Goal: Check status: Check status

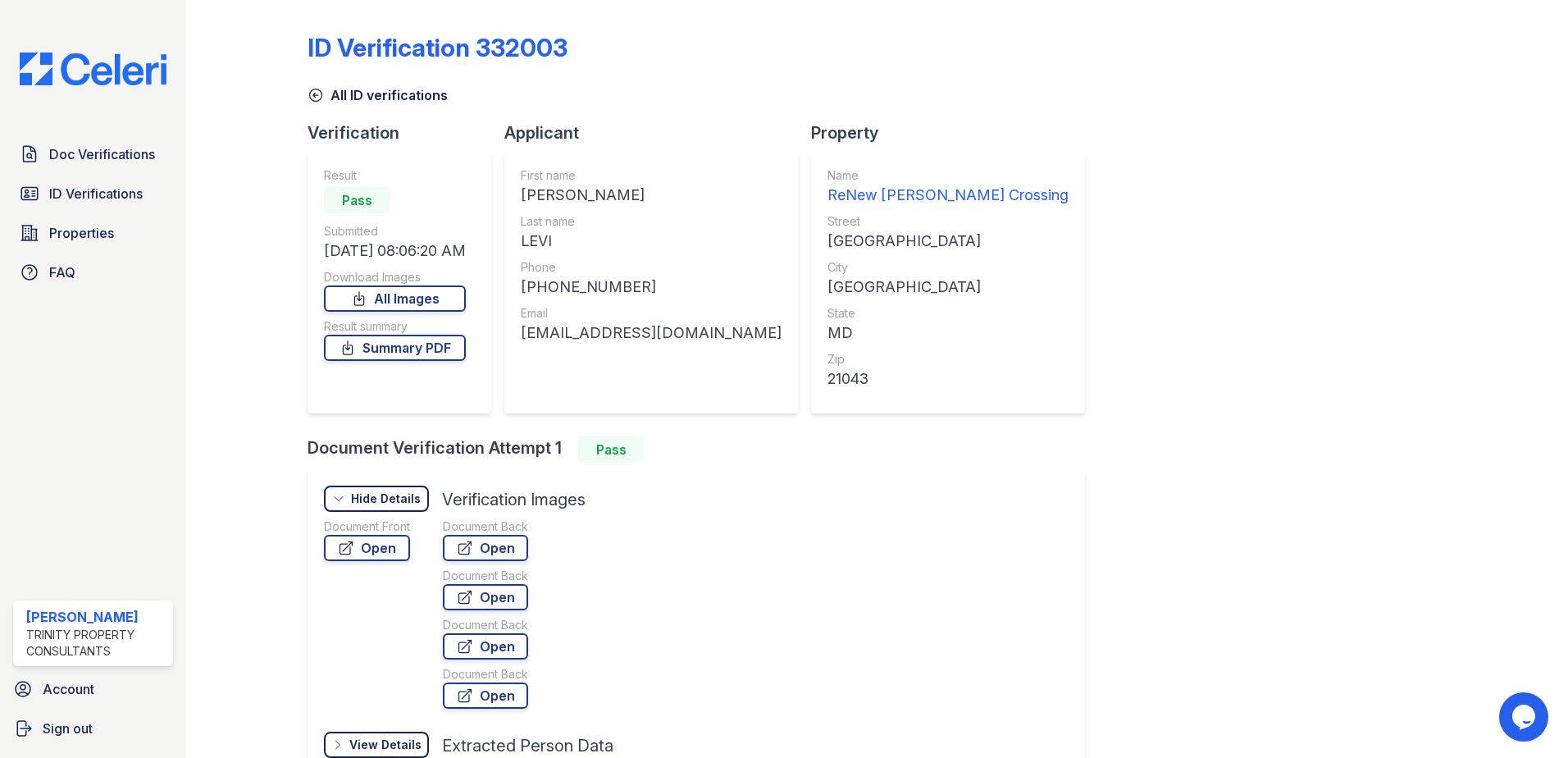
scroll to position [164, 0]
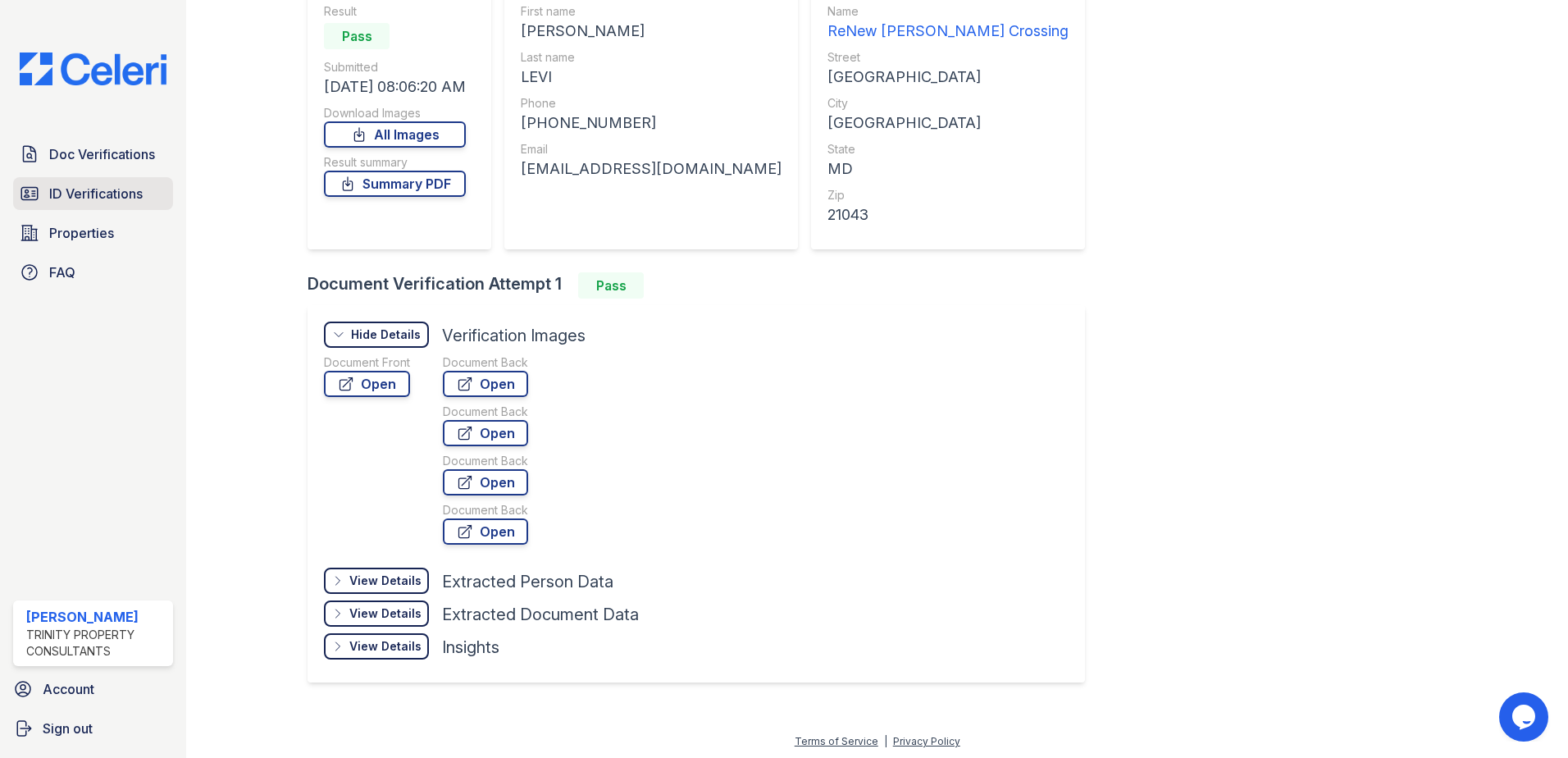
click at [93, 192] on span "ID Verifications" at bounding box center [96, 194] width 93 height 20
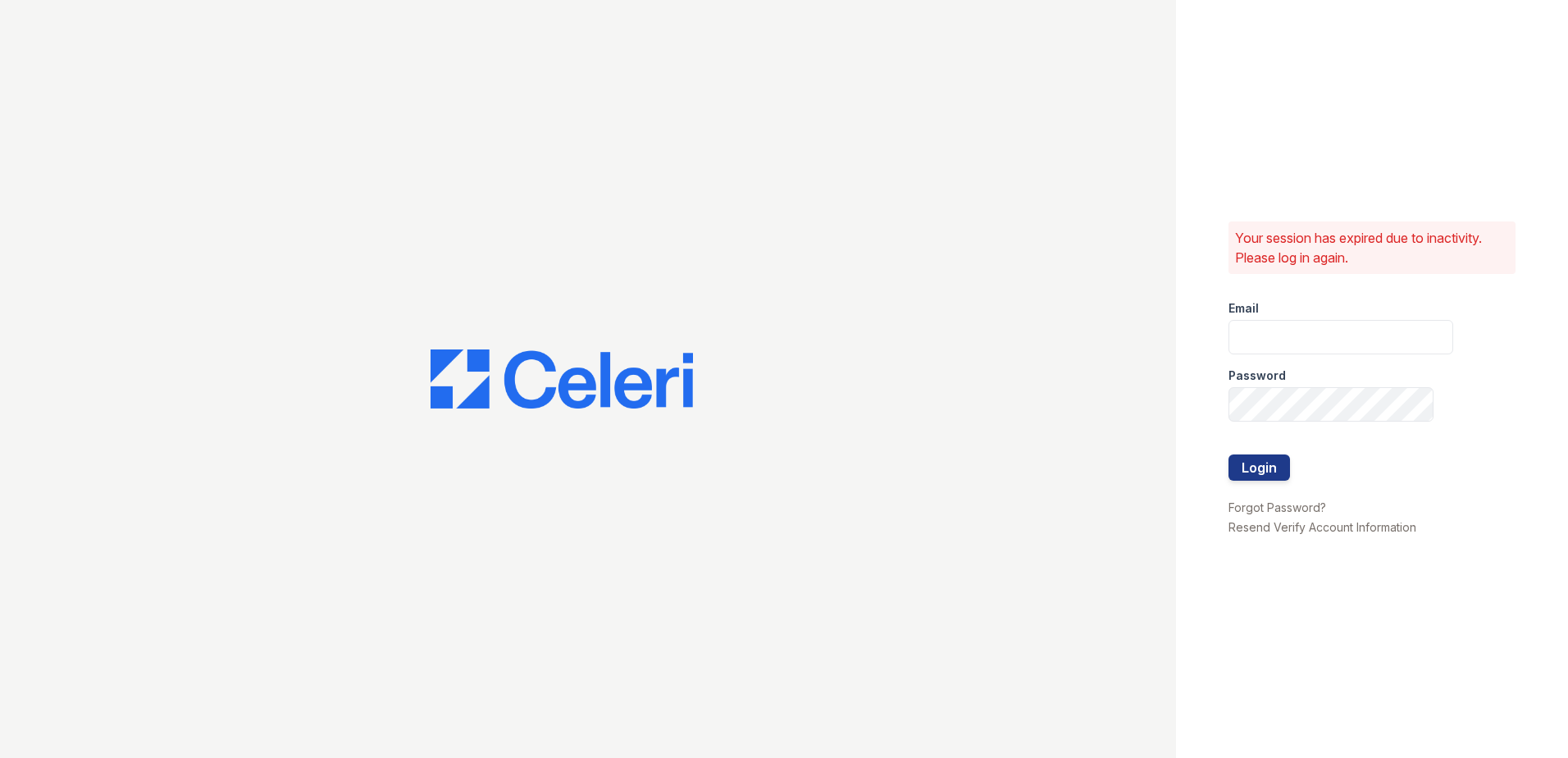
type input "sclarke@trinity-pm.com"
click at [1256, 454] on button "Login" at bounding box center [1259, 467] width 62 height 26
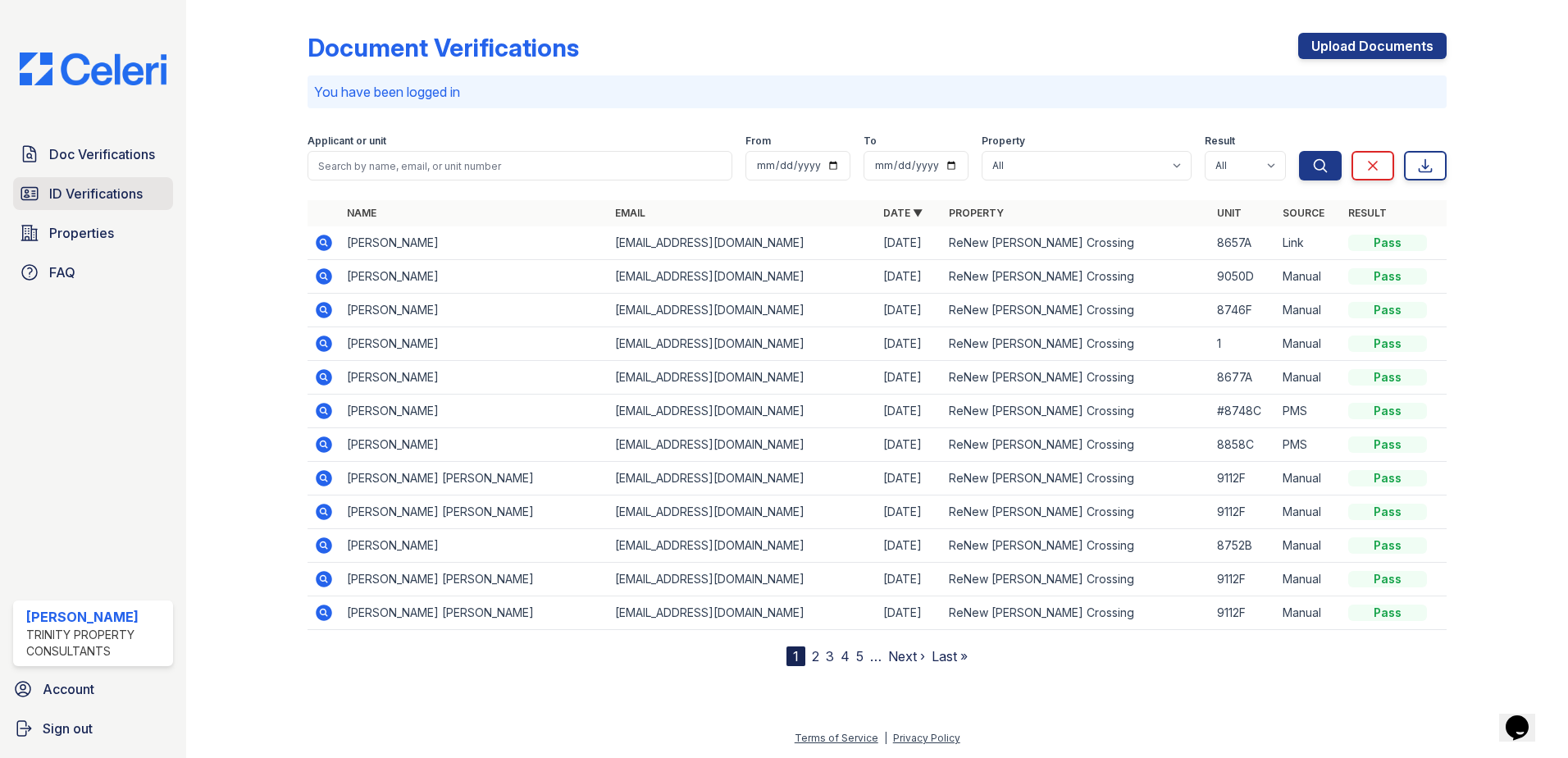
click at [112, 199] on span "ID Verifications" at bounding box center [96, 194] width 93 height 20
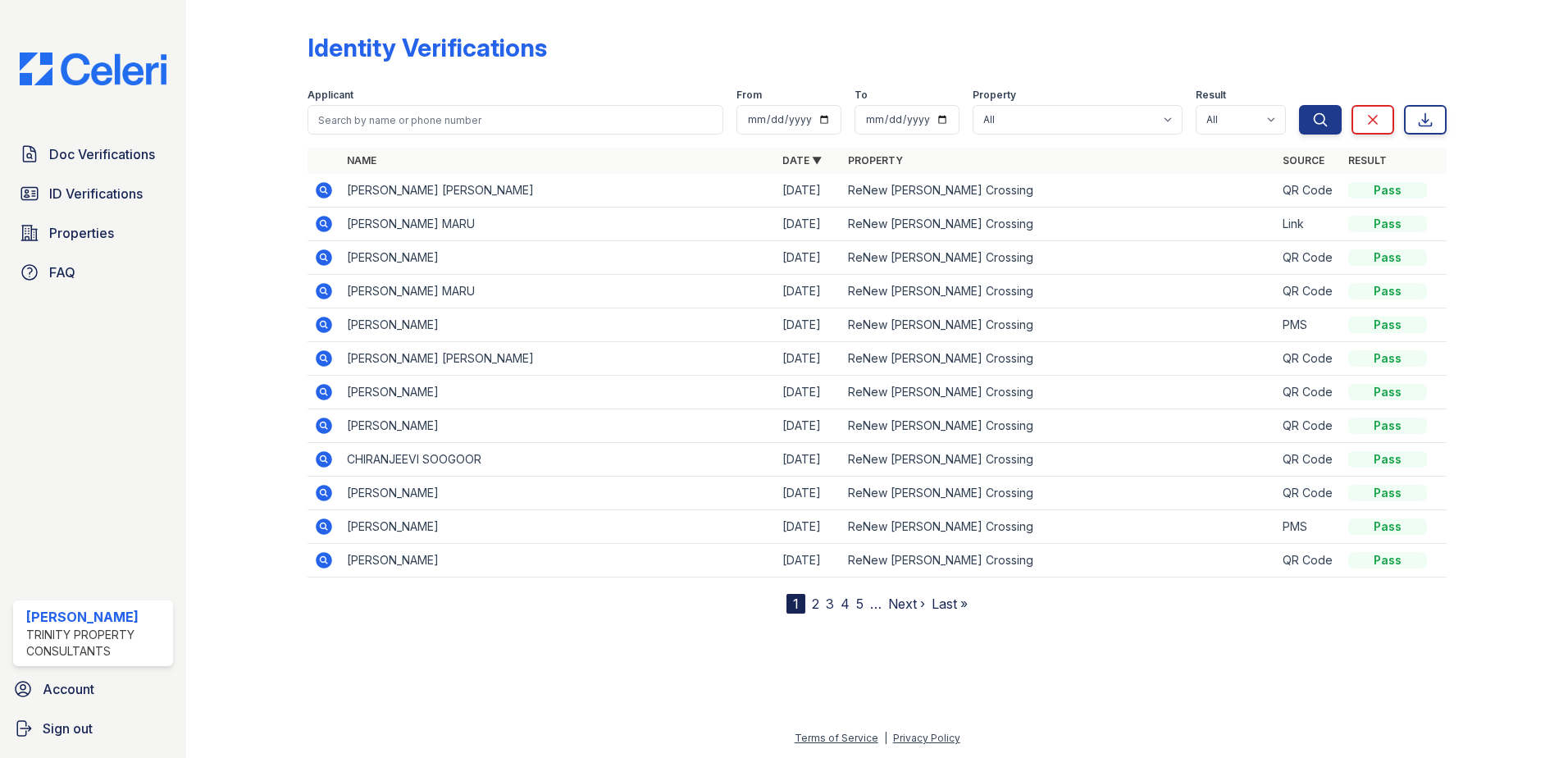
click at [327, 228] on icon at bounding box center [324, 224] width 17 height 17
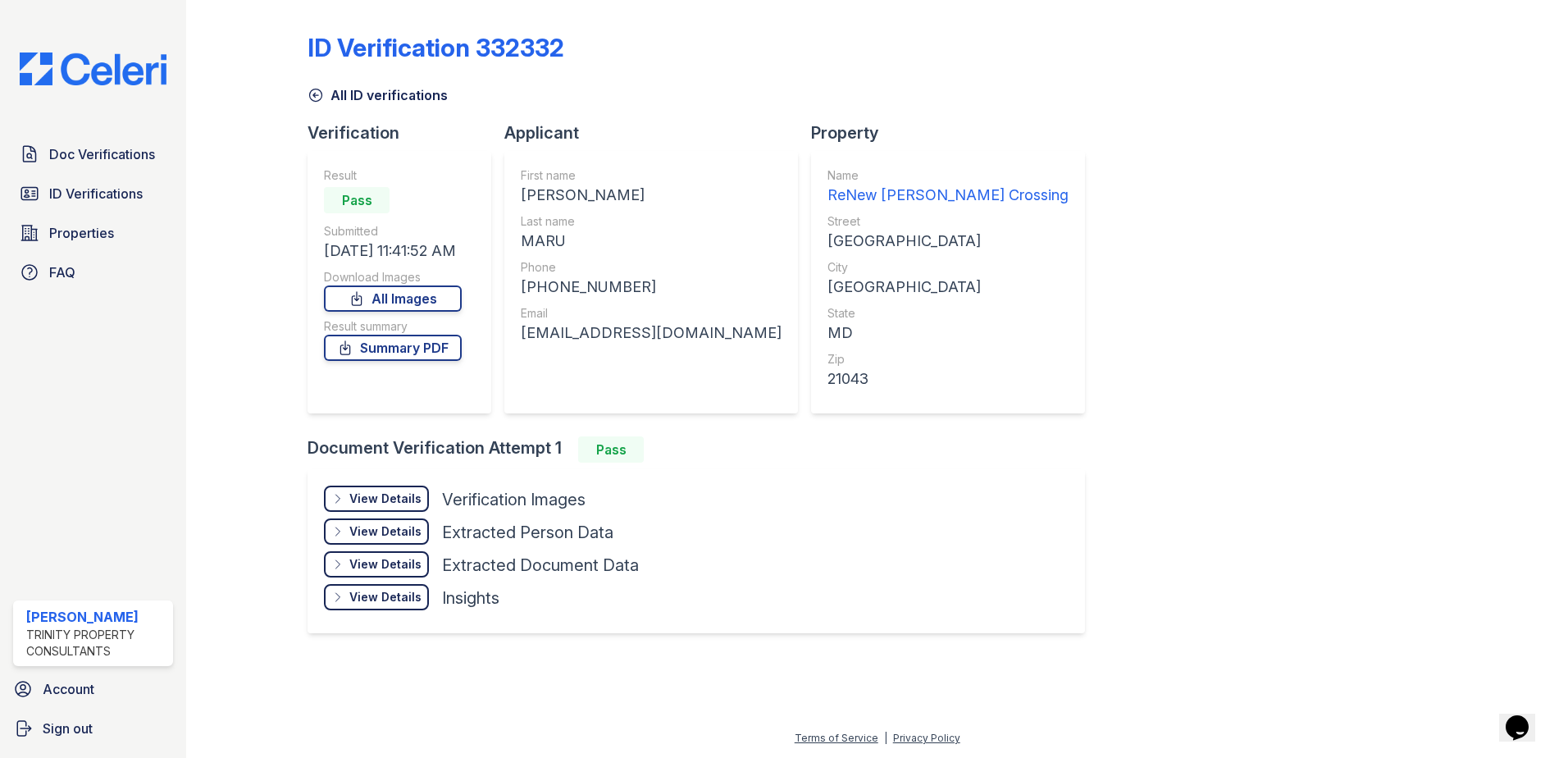
click at [391, 491] on div "View Details" at bounding box center [386, 499] width 72 height 17
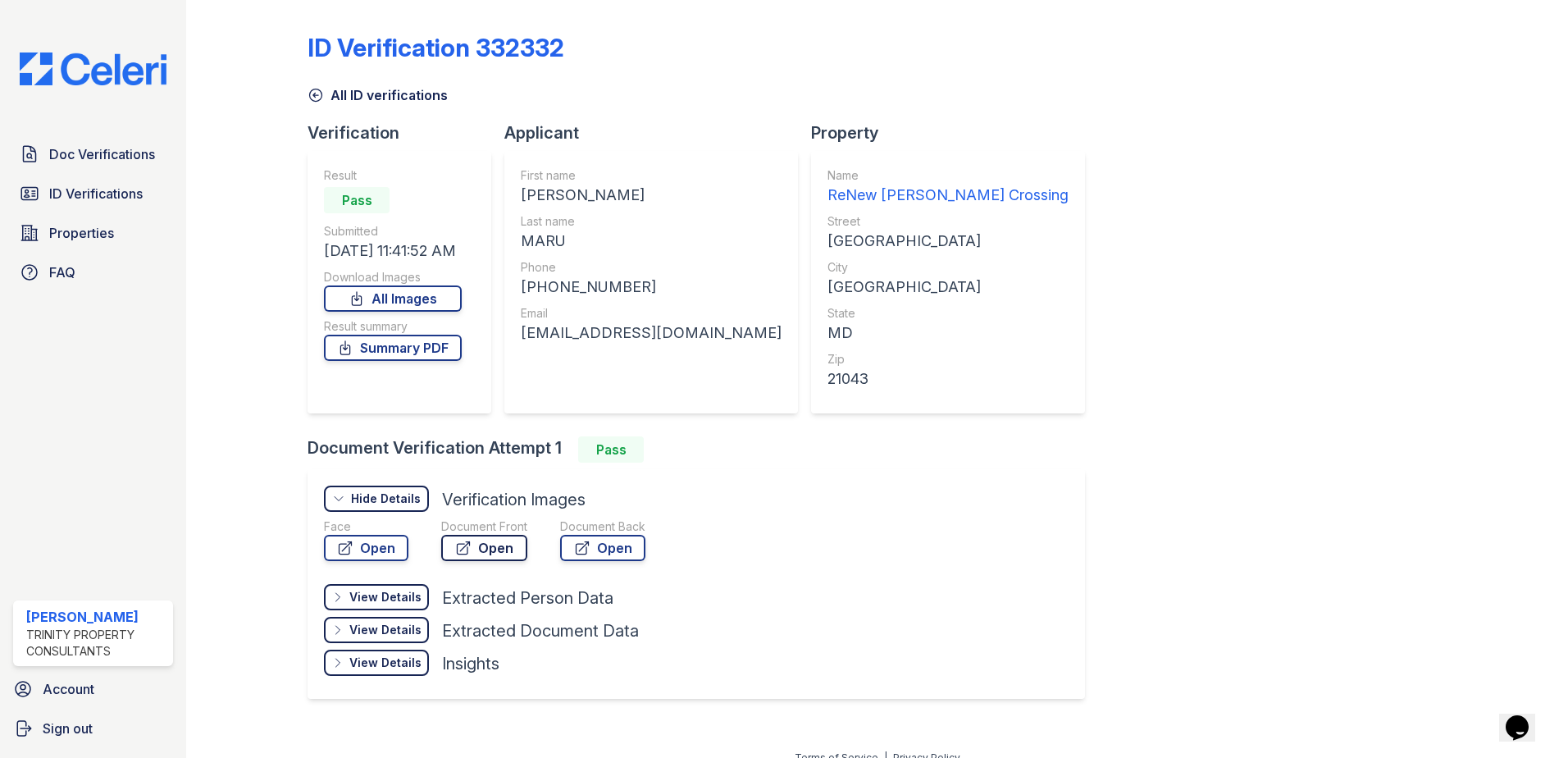
click at [487, 551] on link "Open" at bounding box center [484, 548] width 86 height 26
click at [90, 189] on span "ID Verifications" at bounding box center [96, 194] width 93 height 20
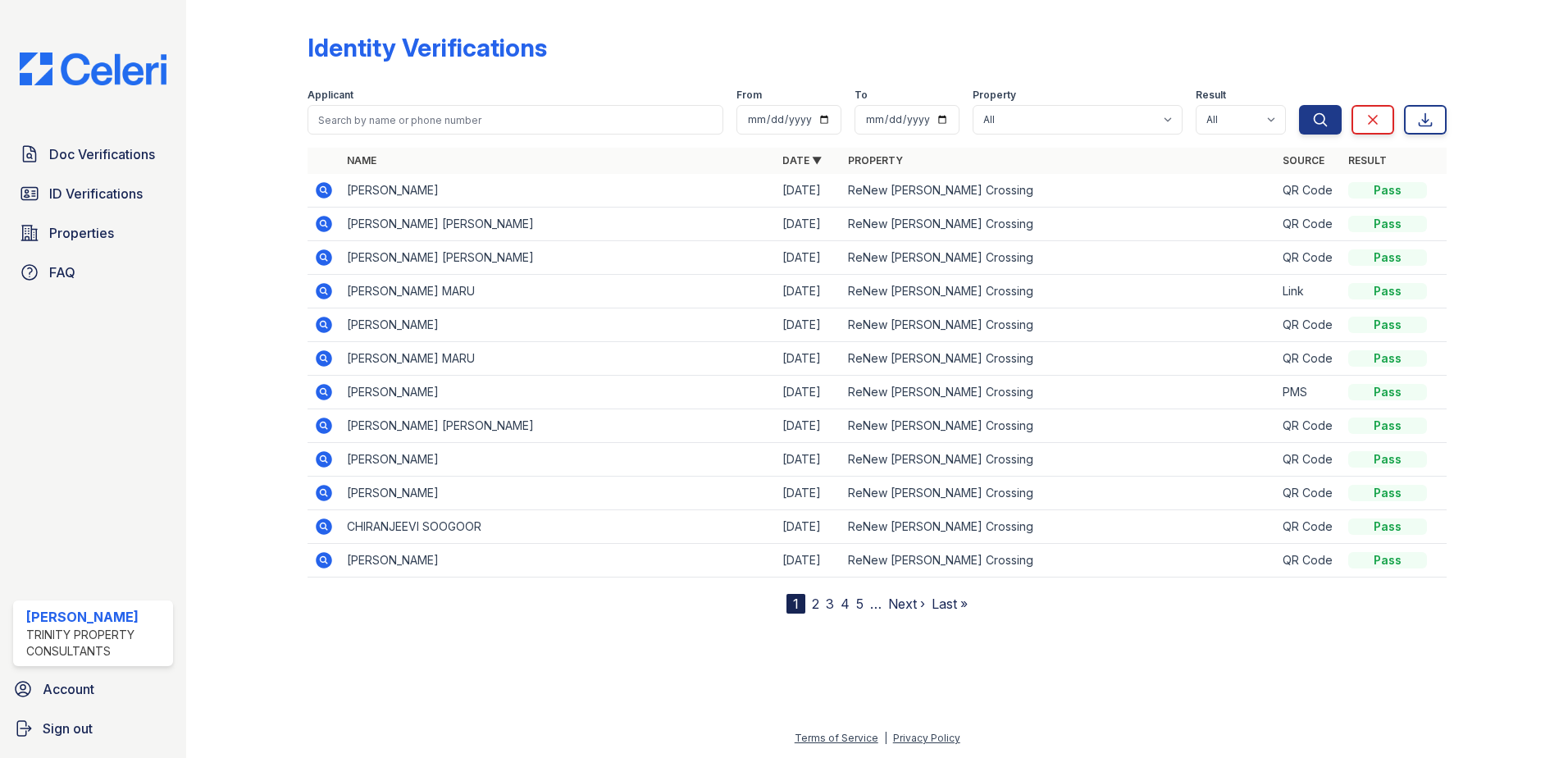
click at [323, 188] on icon at bounding box center [322, 189] width 4 height 4
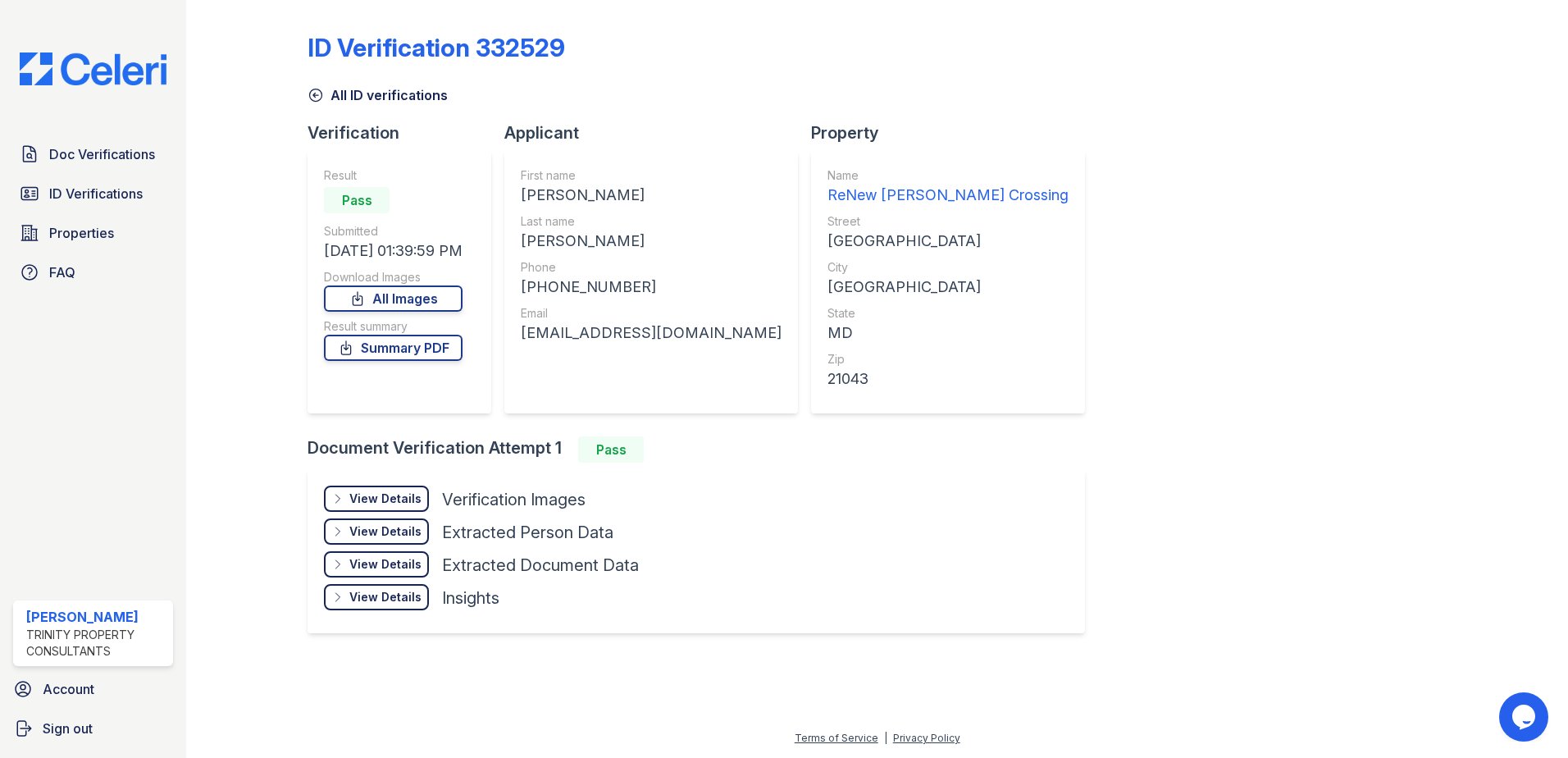
click at [405, 493] on div "View Details" at bounding box center [386, 499] width 72 height 17
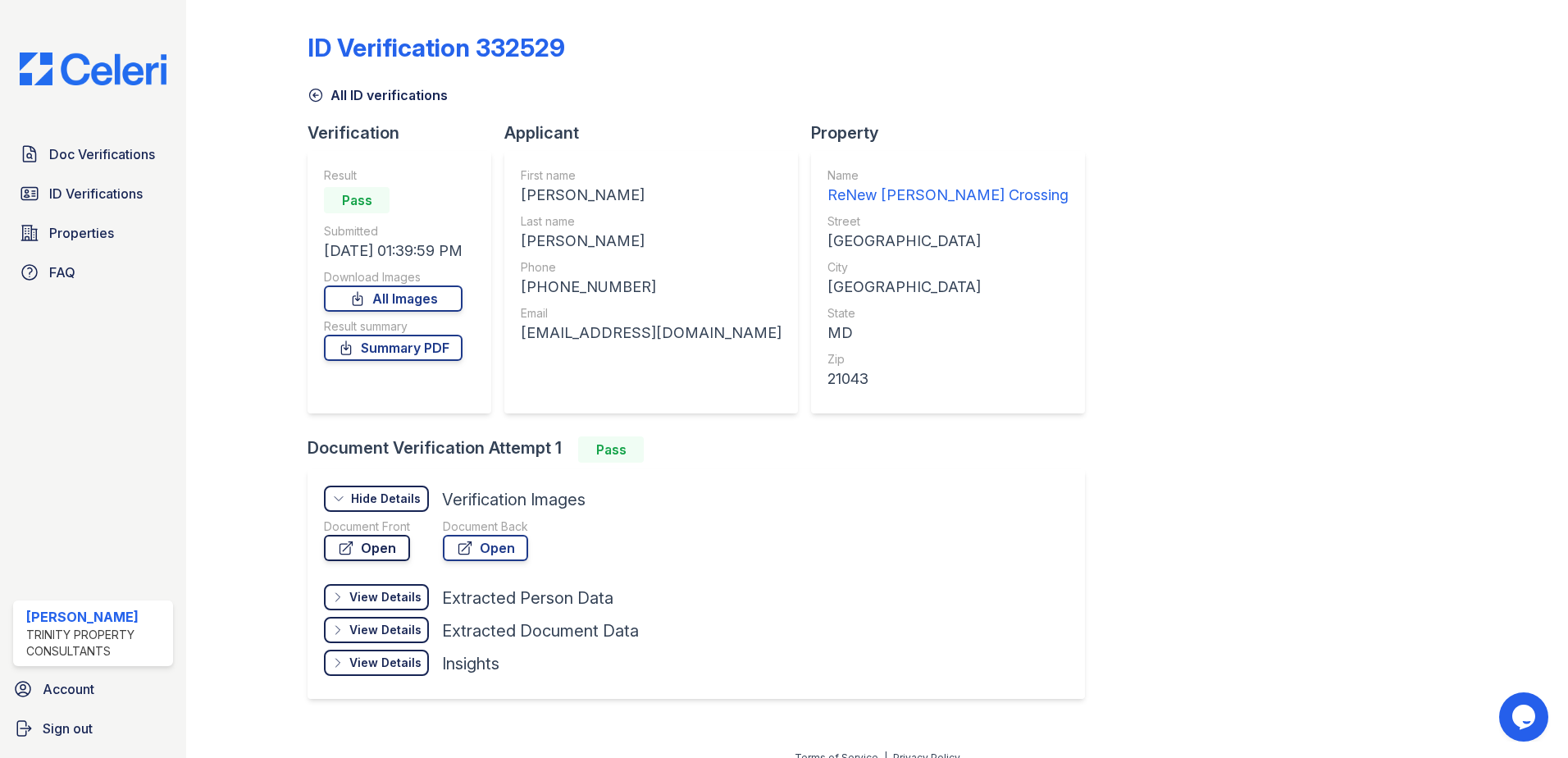
click at [402, 546] on link "Open" at bounding box center [366, 548] width 86 height 26
click at [77, 202] on span "ID Verifications" at bounding box center [96, 194] width 93 height 20
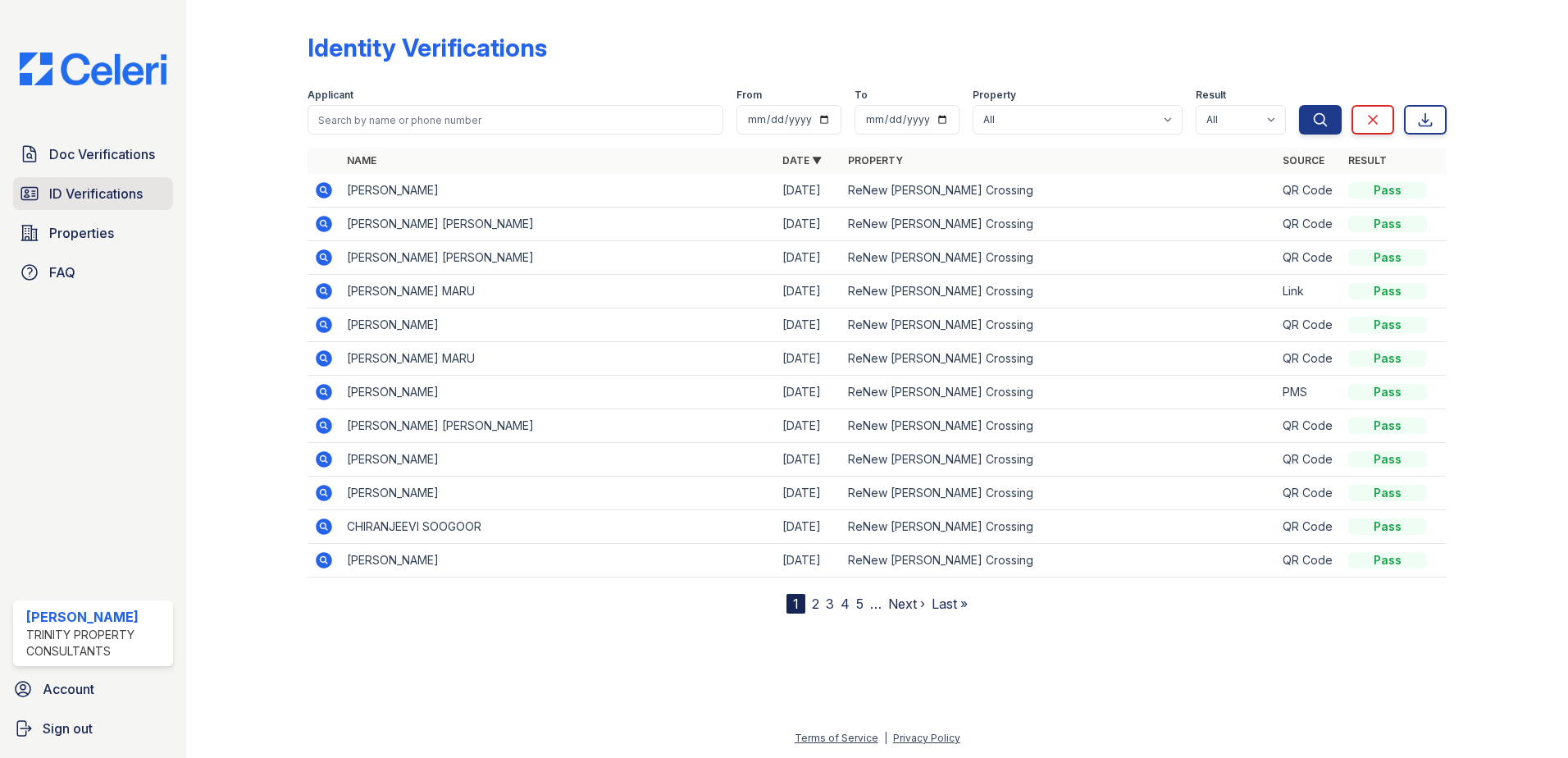
click at [129, 201] on span "ID Verifications" at bounding box center [96, 194] width 93 height 20
click at [137, 195] on span "ID Verifications" at bounding box center [96, 194] width 93 height 20
click at [325, 225] on icon at bounding box center [324, 224] width 20 height 20
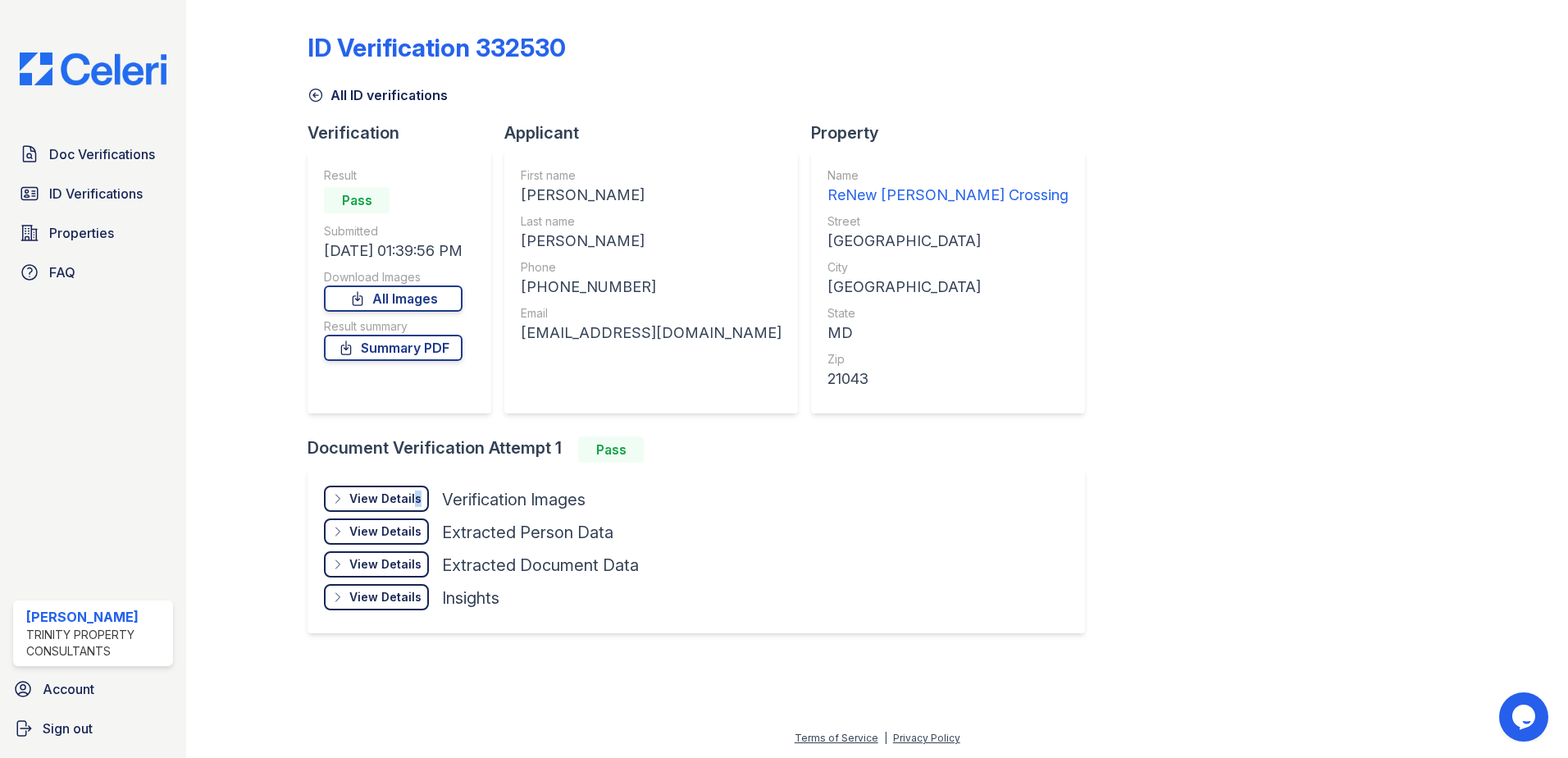
click at [411, 500] on div "View Details" at bounding box center [386, 499] width 72 height 17
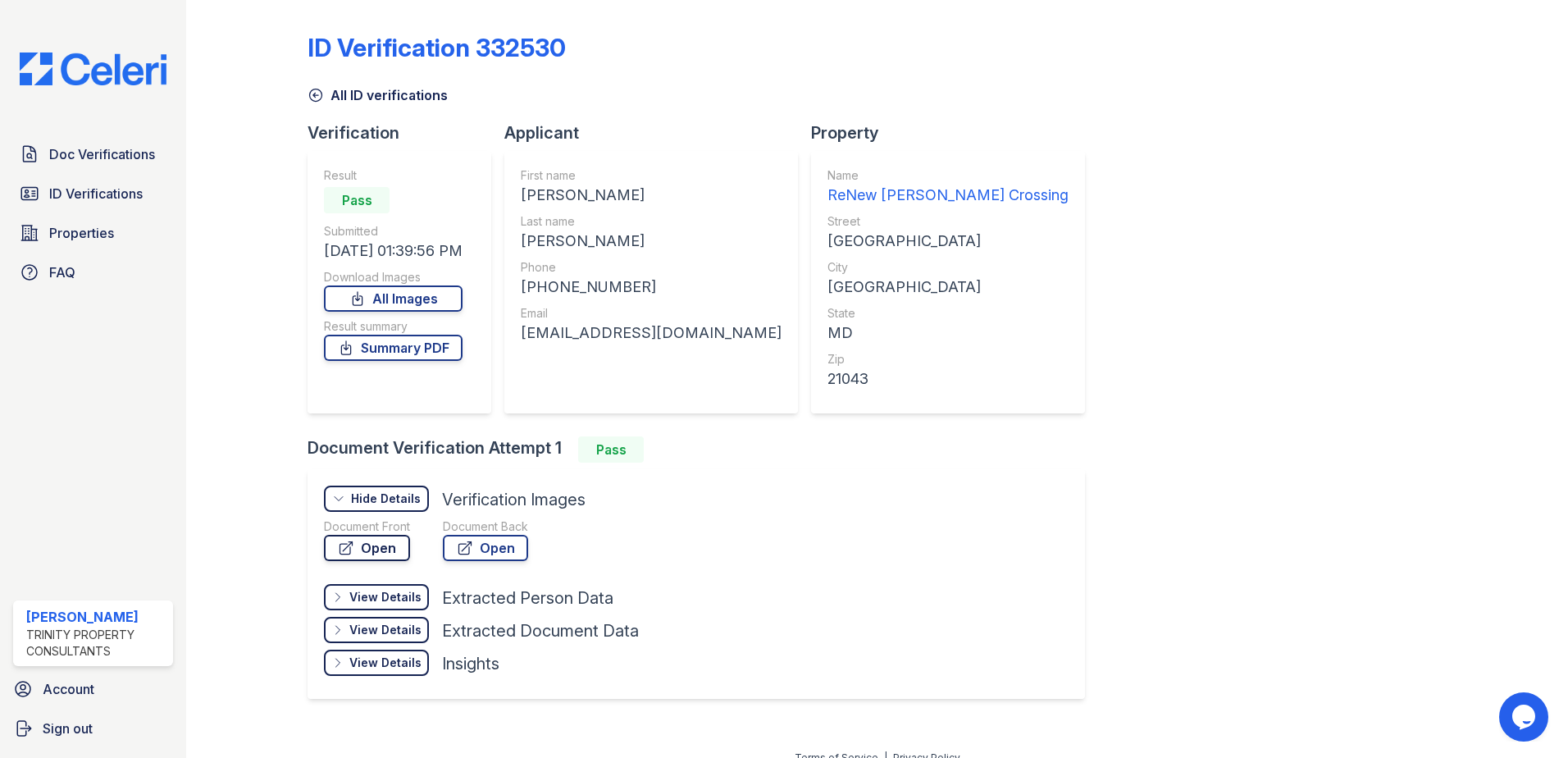
click at [386, 548] on link "Open" at bounding box center [366, 548] width 86 height 26
click at [102, 191] on span "ID Verifications" at bounding box center [96, 194] width 93 height 20
